Goal: Information Seeking & Learning: Learn about a topic

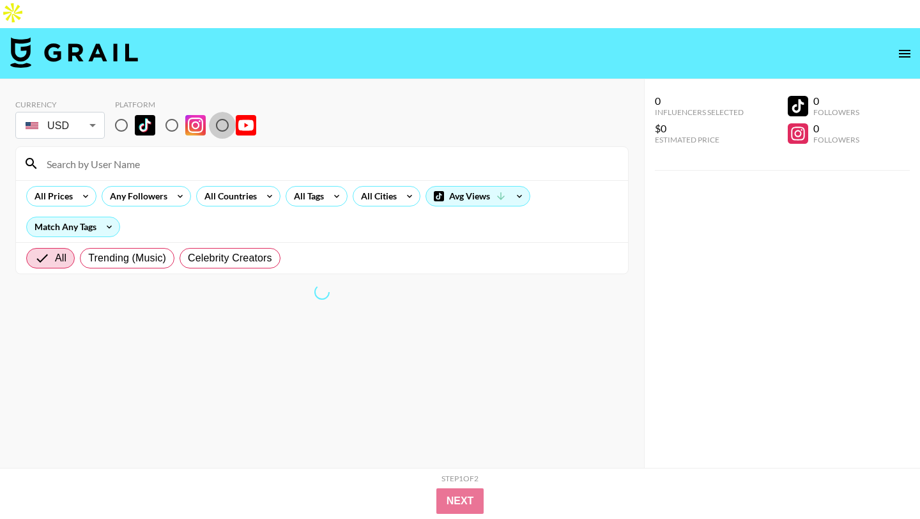
click at [215, 112] on input "radio" at bounding box center [222, 125] width 27 height 27
radio input "true"
click at [314, 187] on div "All Tags" at bounding box center [306, 196] width 40 height 19
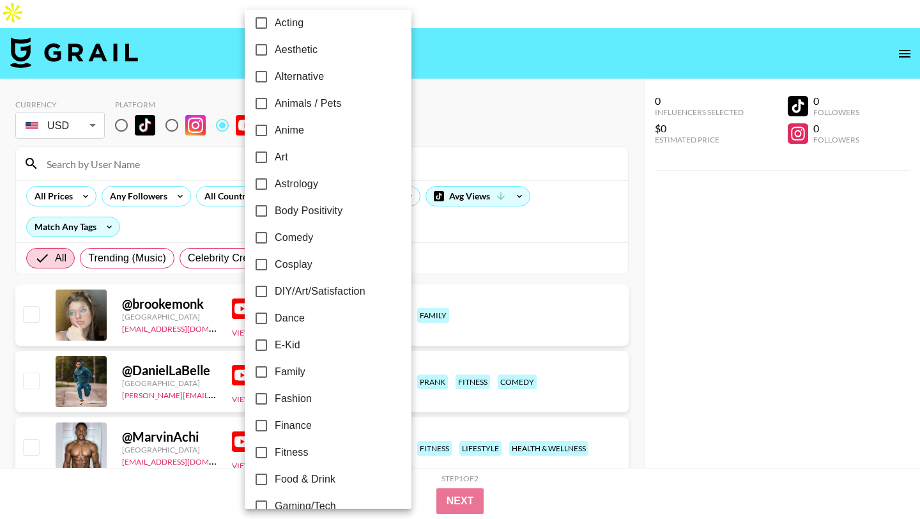
scroll to position [29, 0]
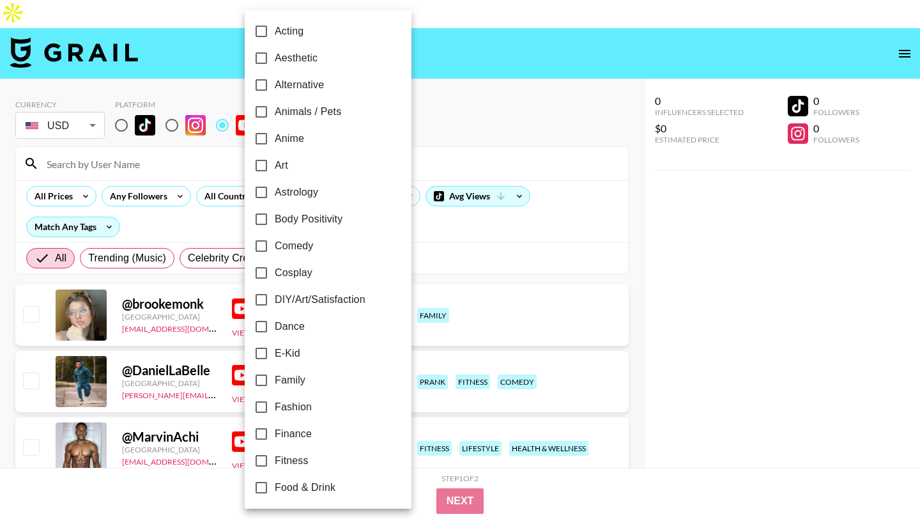
click at [332, 298] on span "DIY/Art/Satisfaction" at bounding box center [320, 299] width 91 height 15
click at [275, 298] on input "DIY/Art/Satisfaction" at bounding box center [261, 299] width 27 height 27
checkbox input "true"
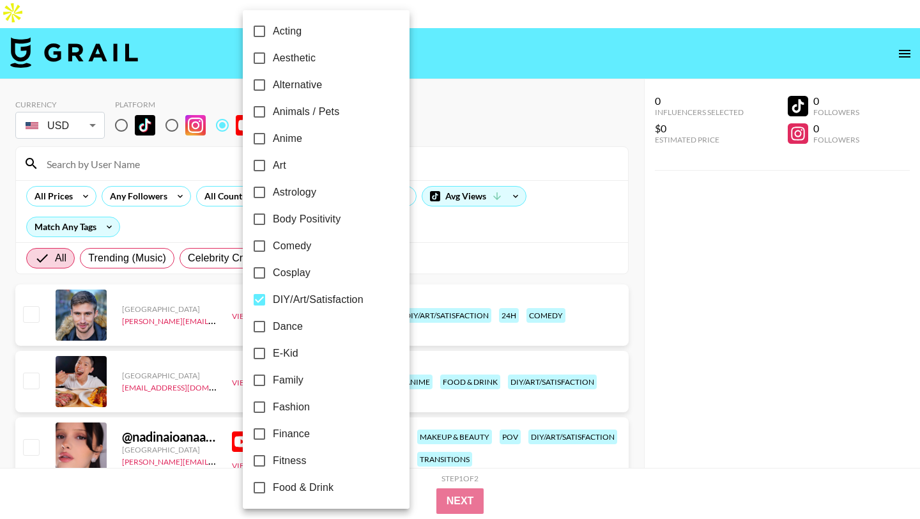
click at [456, 104] on div at bounding box center [460, 259] width 920 height 519
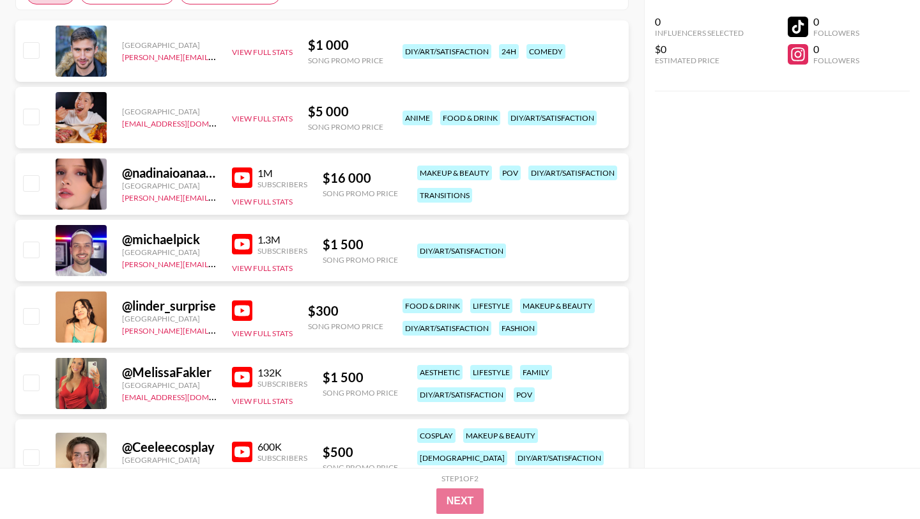
scroll to position [265, 0]
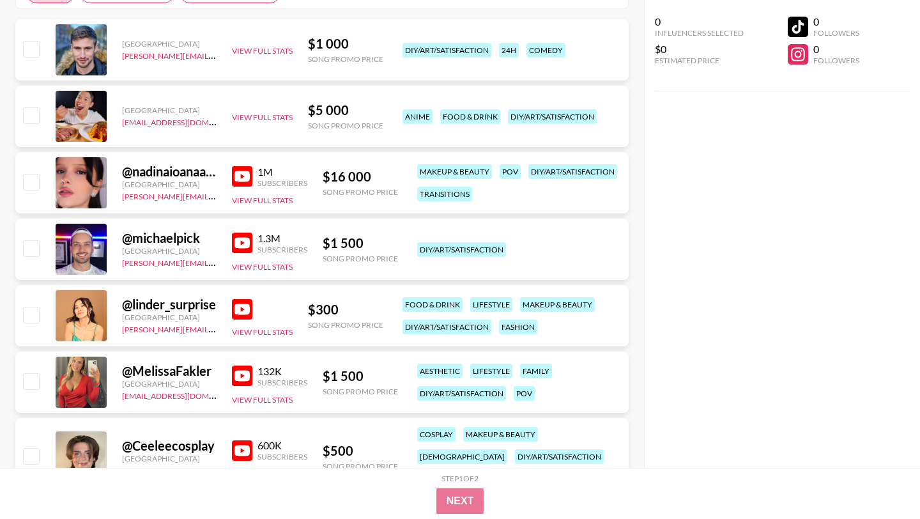
click at [242, 233] on img at bounding box center [242, 243] width 20 height 20
click at [242, 299] on img at bounding box center [242, 309] width 20 height 20
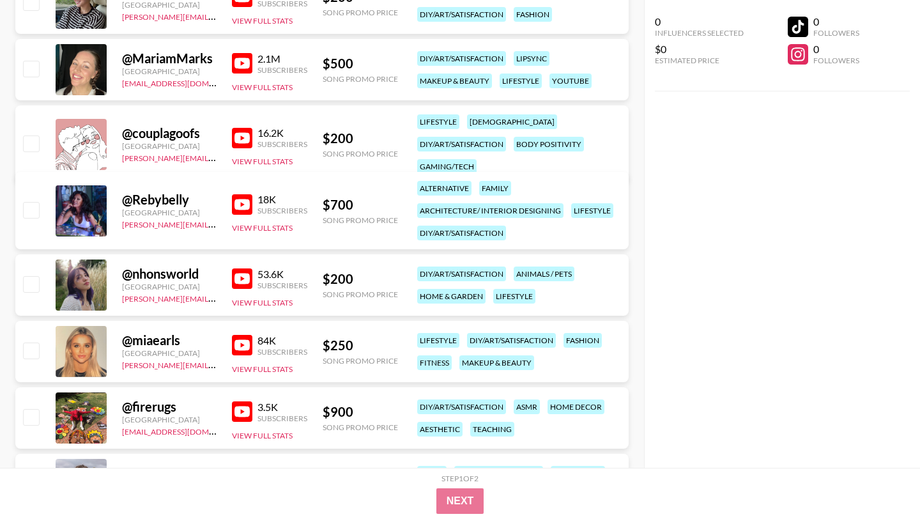
scroll to position [899, 0]
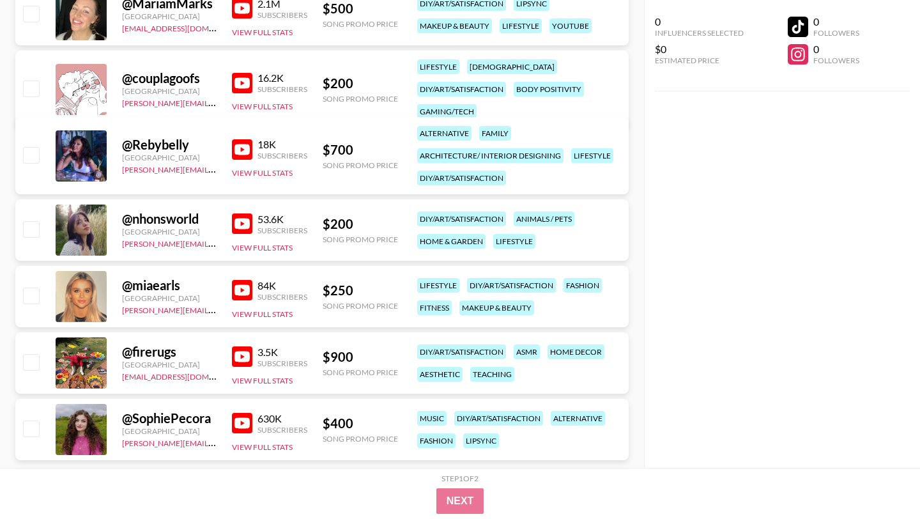
click at [237, 413] on img at bounding box center [242, 423] width 20 height 20
